Goal: Find specific page/section: Find specific page/section

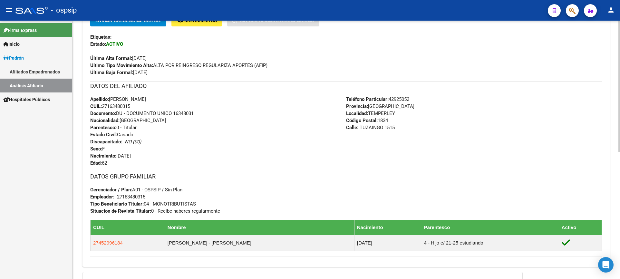
scroll to position [161, 0]
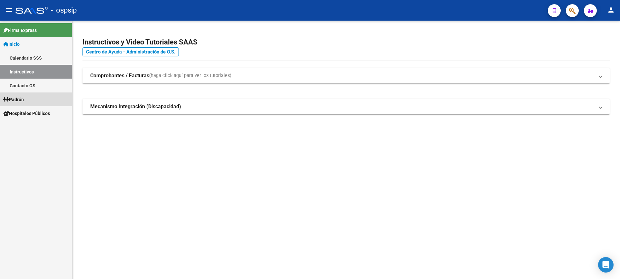
click at [24, 99] on span "Padrón" at bounding box center [13, 99] width 21 height 7
click at [42, 127] on link "Análisis Afiliado" at bounding box center [36, 127] width 72 height 14
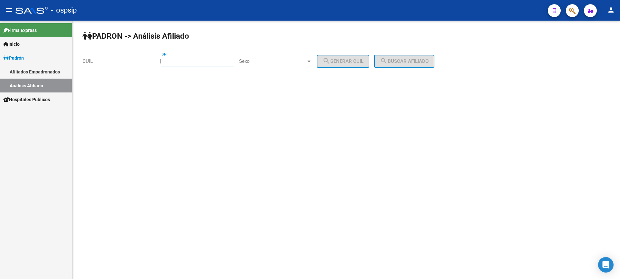
click at [195, 63] on input "DNI" at bounding box center [197, 61] width 73 height 6
type input "96190584"
click at [288, 63] on span "Sexo" at bounding box center [272, 61] width 67 height 6
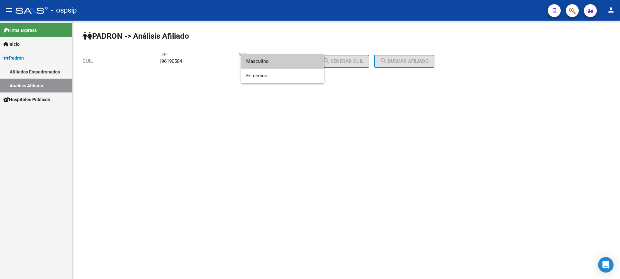
click at [287, 62] on span "Masculino" at bounding box center [282, 61] width 73 height 15
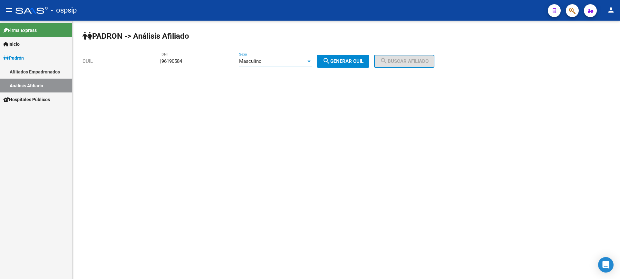
click at [347, 62] on span "search Generar CUIL" at bounding box center [343, 61] width 41 height 6
type input "20-96190584-3"
click at [388, 58] on mat-icon "search" at bounding box center [384, 61] width 8 height 8
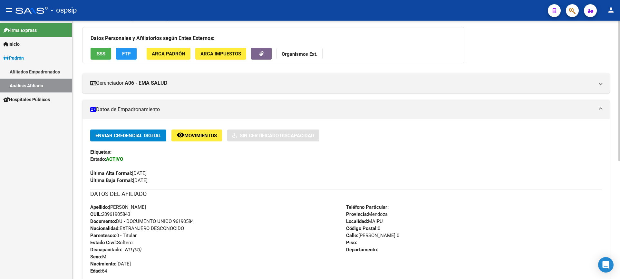
scroll to position [129, 0]
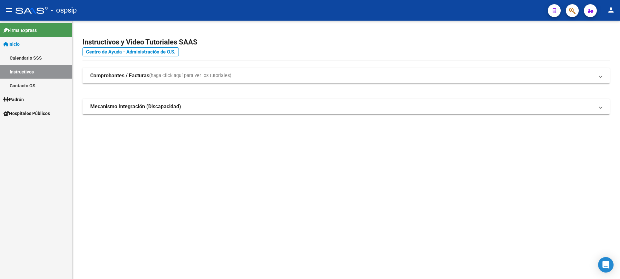
click at [30, 99] on link "Padrón" at bounding box center [36, 100] width 72 height 14
click at [43, 124] on link "Análisis Afiliado" at bounding box center [36, 127] width 72 height 14
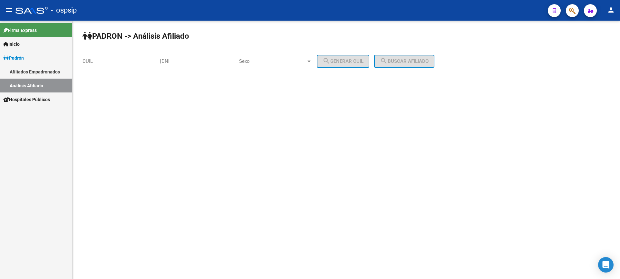
click at [205, 62] on input "DNI" at bounding box center [197, 61] width 73 height 6
type input "11530560"
click at [279, 59] on span "Sexo" at bounding box center [272, 61] width 67 height 6
click at [278, 64] on span "Masculino" at bounding box center [282, 61] width 73 height 15
click at [342, 58] on button "search Generar CUIL" at bounding box center [343, 61] width 53 height 13
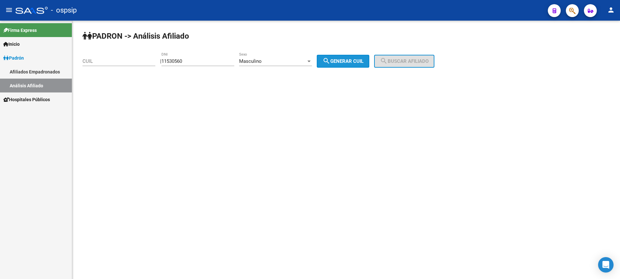
type input "20-11530560-4"
click at [388, 61] on mat-icon "search" at bounding box center [384, 61] width 8 height 8
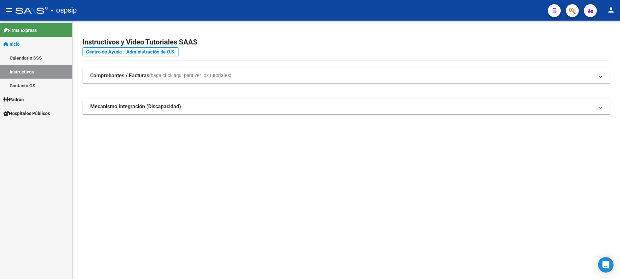
click at [18, 100] on span "Padrón" at bounding box center [13, 99] width 21 height 7
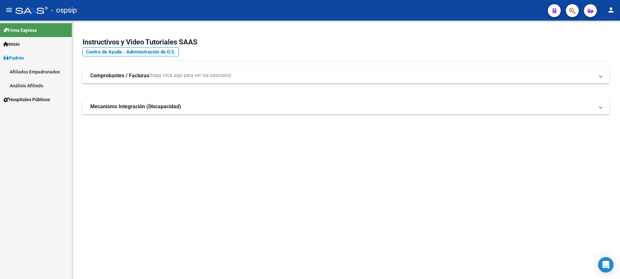
click at [34, 86] on link "Análisis Afiliado" at bounding box center [36, 86] width 72 height 14
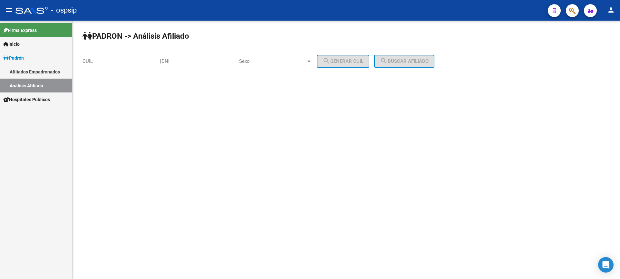
click at [203, 58] on input "DNI" at bounding box center [197, 61] width 73 height 6
type input "53950525"
click at [265, 61] on span "Sexo" at bounding box center [272, 61] width 67 height 6
click at [270, 61] on span "Masculino" at bounding box center [282, 61] width 73 height 15
click at [364, 62] on span "search Generar CUIL" at bounding box center [343, 61] width 41 height 6
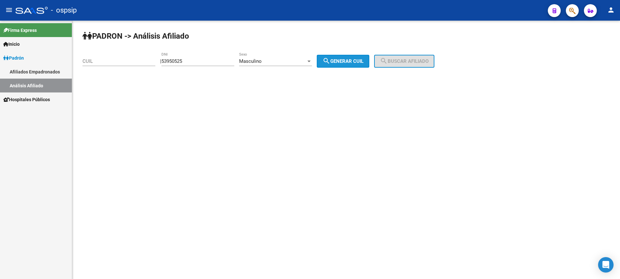
type input "20-53950525-5"
click at [409, 64] on button "search Buscar afiliado" at bounding box center [404, 61] width 60 height 13
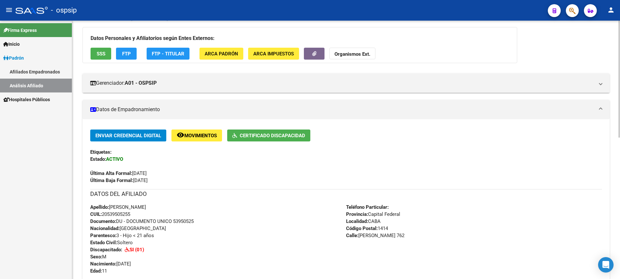
scroll to position [66, 0]
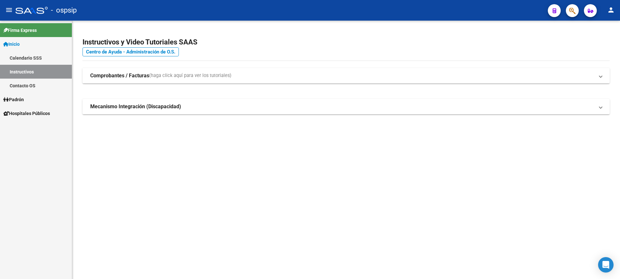
click at [24, 96] on span "Padrón" at bounding box center [13, 99] width 21 height 7
click at [28, 126] on link "Análisis Afiliado" at bounding box center [36, 127] width 72 height 14
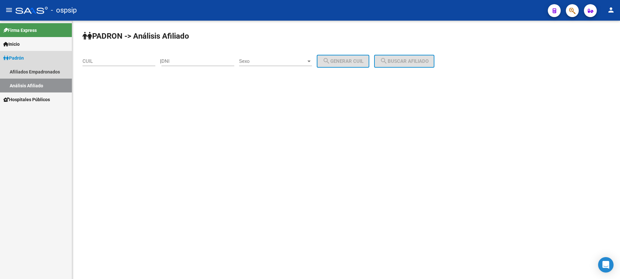
click at [28, 93] on link "Análisis Afiliado" at bounding box center [36, 86] width 72 height 14
click at [191, 61] on input "DNI" at bounding box center [197, 61] width 73 height 6
type input "36375268"
click at [268, 56] on div "Sexo Sexo" at bounding box center [275, 59] width 73 height 14
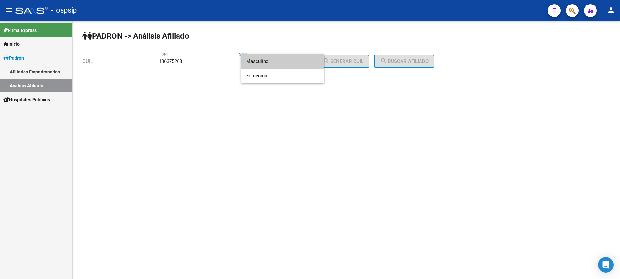
click at [272, 62] on span "Masculino" at bounding box center [282, 61] width 73 height 15
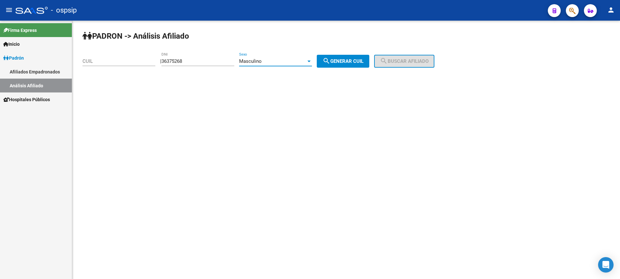
click at [363, 62] on span "search Generar CUIL" at bounding box center [343, 61] width 41 height 6
type input "20-36375268-4"
drag, startPoint x: 408, startPoint y: 64, endPoint x: 425, endPoint y: 94, distance: 34.1
click at [409, 65] on button "search Buscar afiliado" at bounding box center [404, 61] width 60 height 13
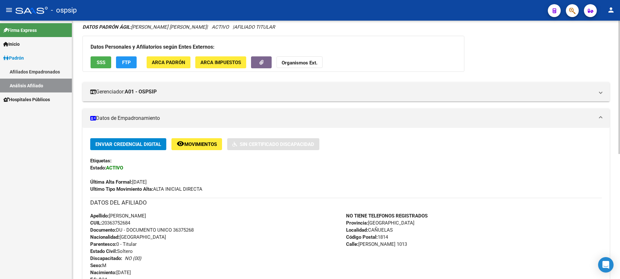
scroll to position [83, 0]
